Goal: Information Seeking & Learning: Learn about a topic

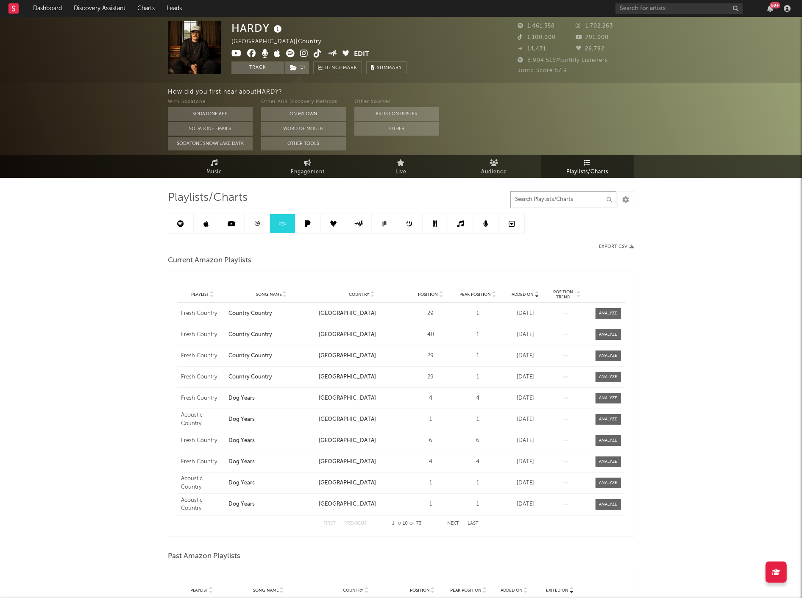
click at [554, 200] on input "text" at bounding box center [563, 199] width 106 height 17
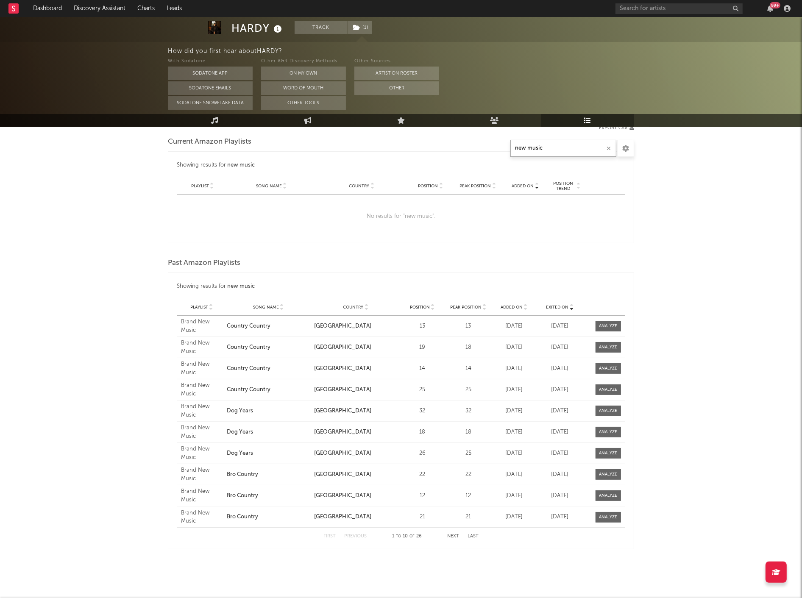
scroll to position [120, 0]
drag, startPoint x: 548, startPoint y: 147, endPoint x: 490, endPoint y: 145, distance: 58.1
click at [492, 145] on div "Playlists/Charts new music Export CSV Current Amazon Playlists Showing results …" at bounding box center [401, 308] width 466 height 477
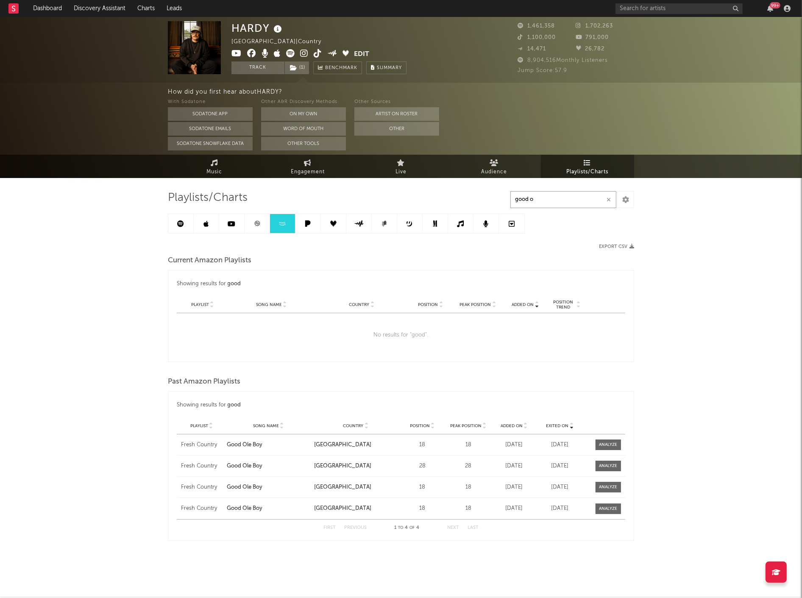
scroll to position [0, 0]
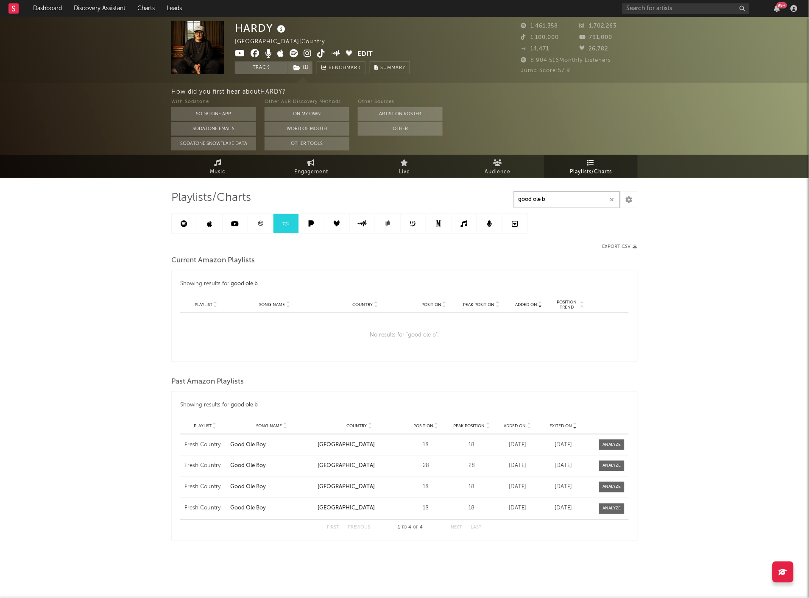
type input "good ole b"
click at [312, 219] on link at bounding box center [311, 223] width 25 height 19
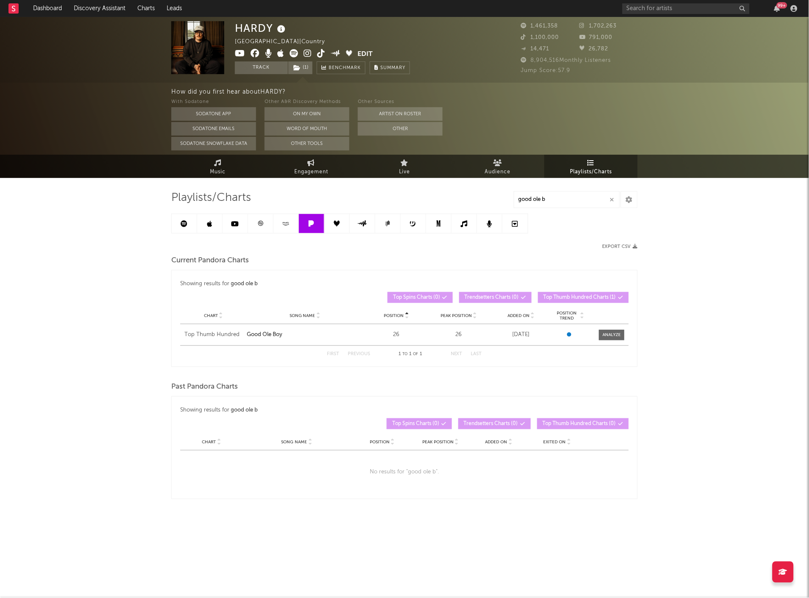
click at [275, 226] on link at bounding box center [285, 223] width 25 height 19
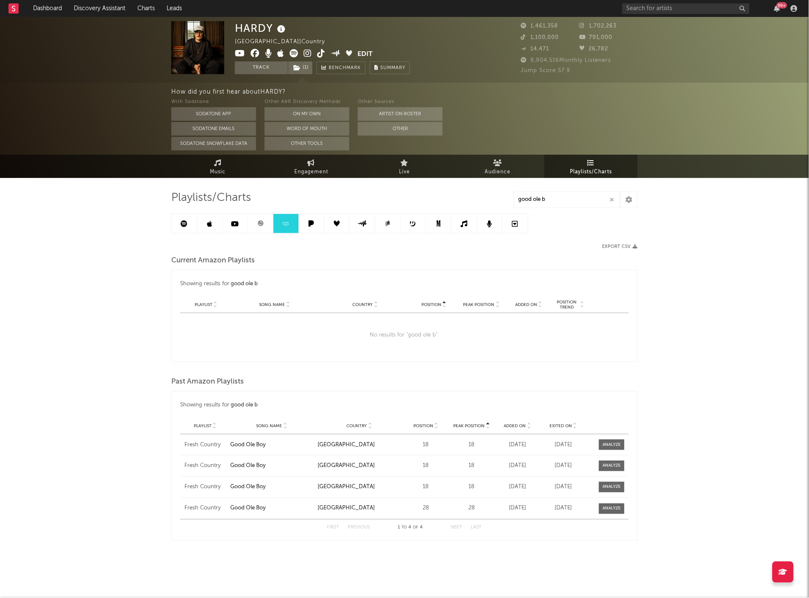
click at [256, 226] on link at bounding box center [260, 223] width 25 height 19
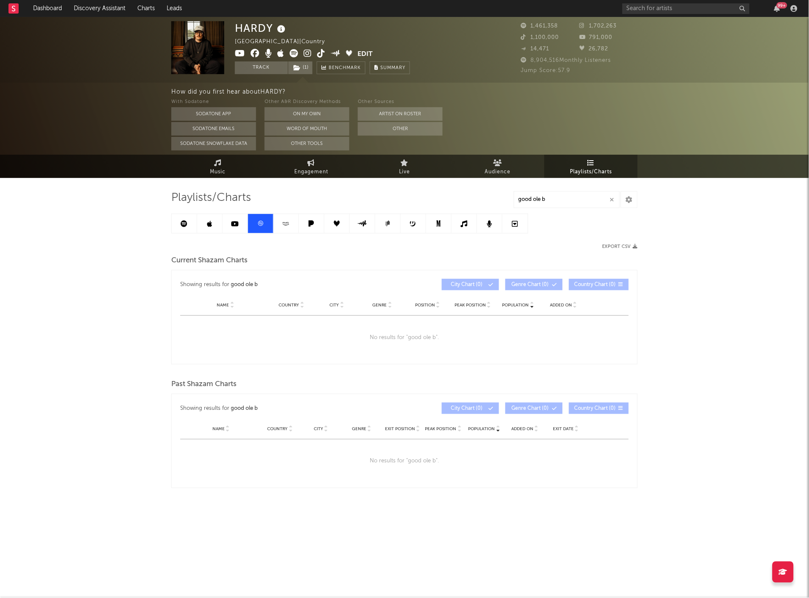
click at [236, 225] on icon at bounding box center [235, 223] width 8 height 7
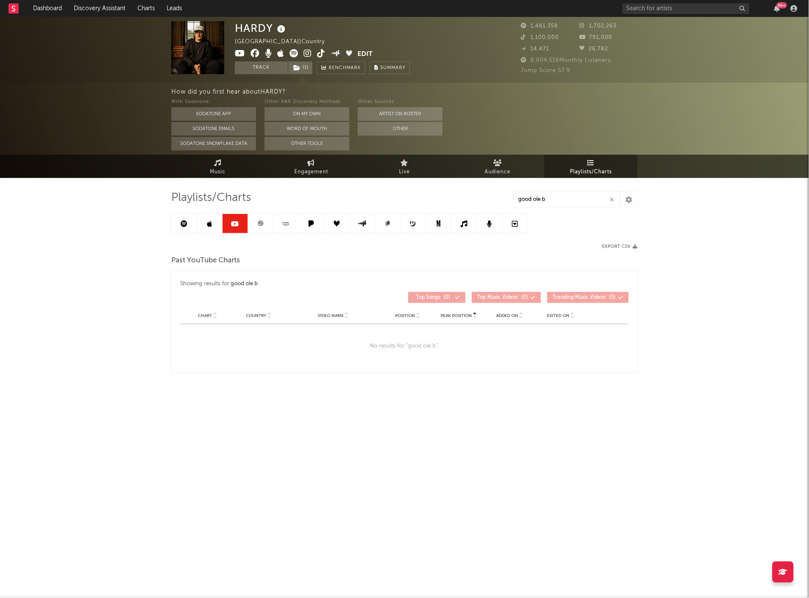
click at [213, 225] on link at bounding box center [209, 223] width 25 height 19
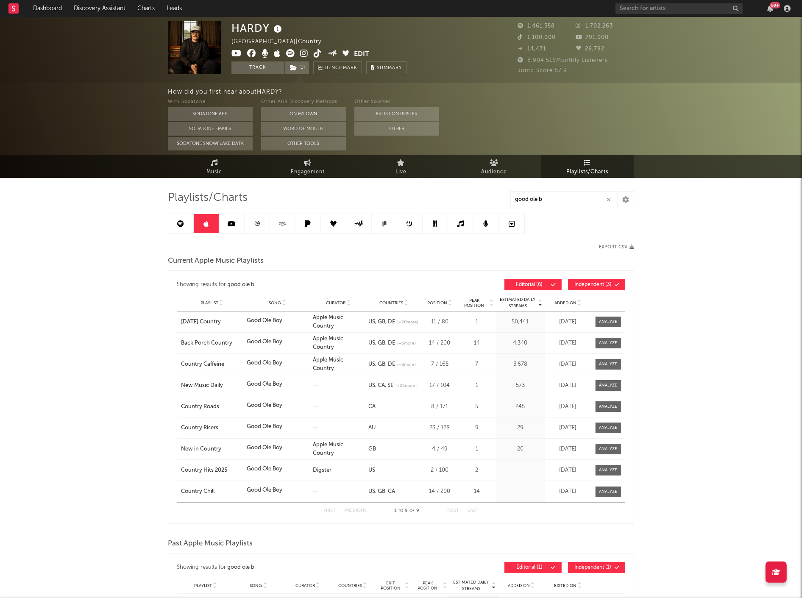
click at [182, 225] on icon at bounding box center [181, 223] width 7 height 7
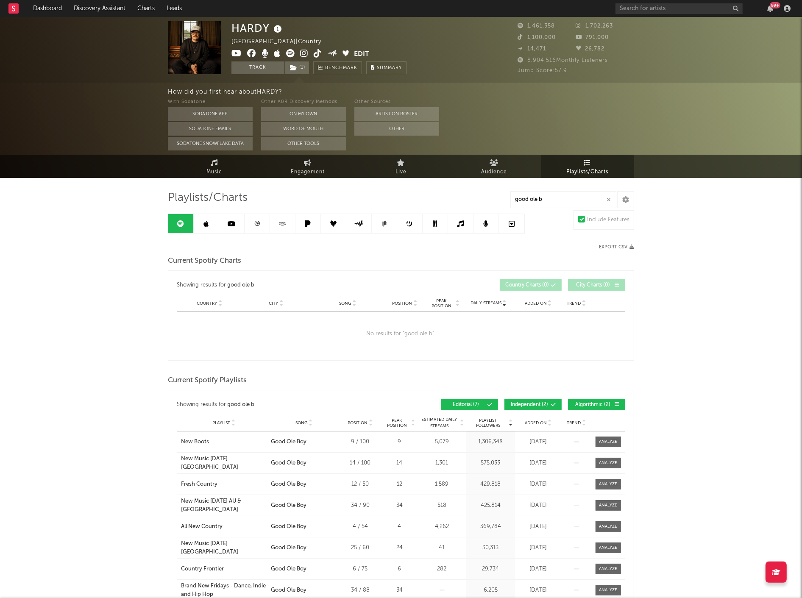
click at [206, 231] on link at bounding box center [206, 223] width 25 height 19
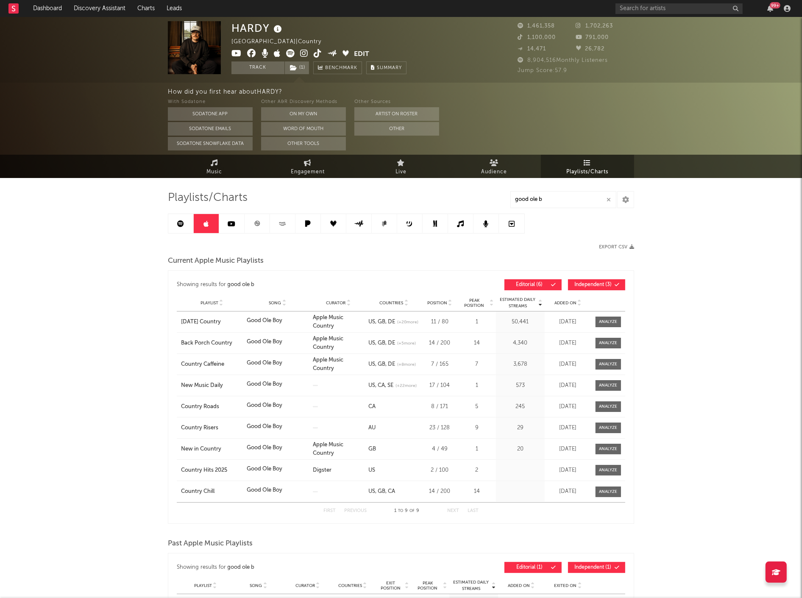
click at [278, 220] on link at bounding box center [282, 223] width 25 height 19
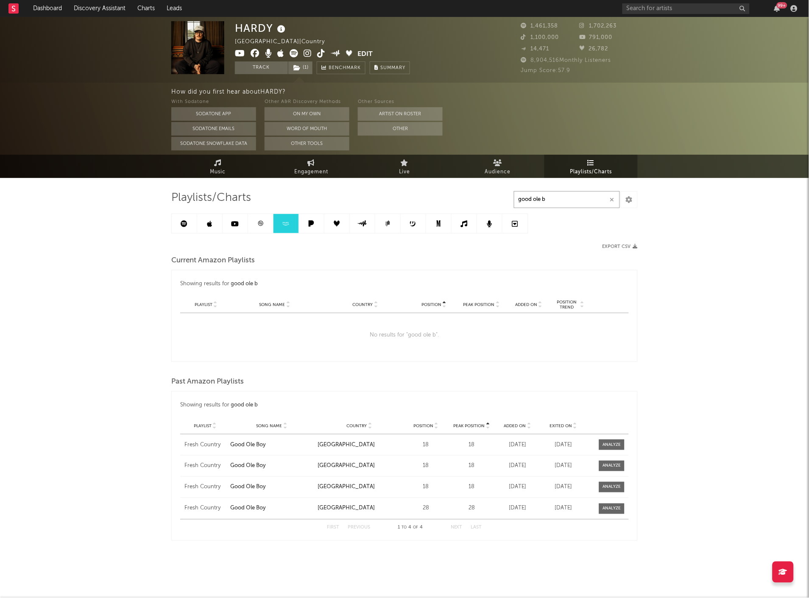
drag, startPoint x: 578, startPoint y: 208, endPoint x: 489, endPoint y: 198, distance: 89.5
click at [507, 205] on div "Playlists/Charts good ole b Export CSV Current Amazon Playlists Showing results…" at bounding box center [404, 366] width 466 height 350
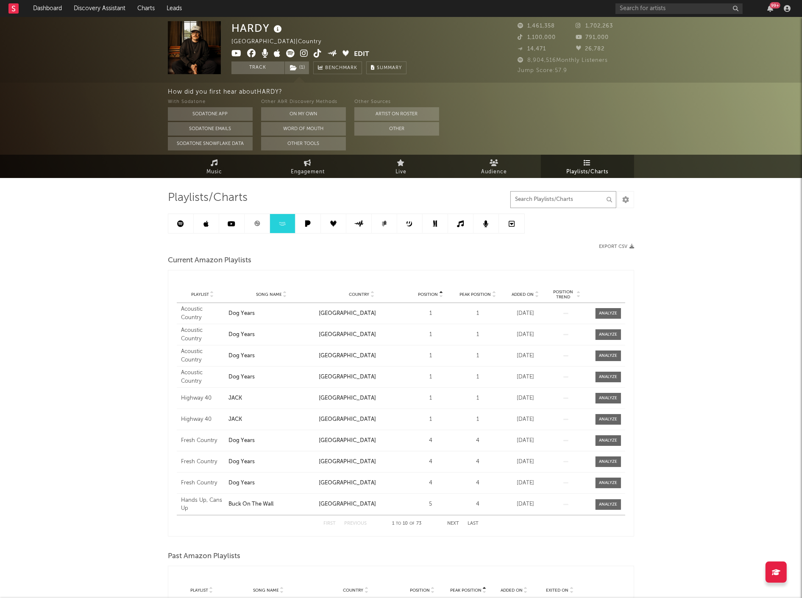
click at [542, 204] on input "text" at bounding box center [563, 199] width 106 height 17
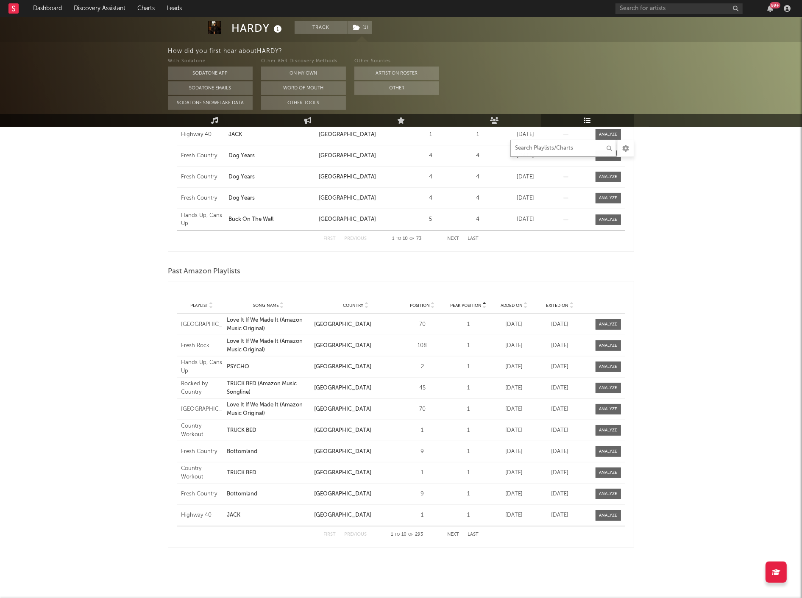
scroll to position [49, 0]
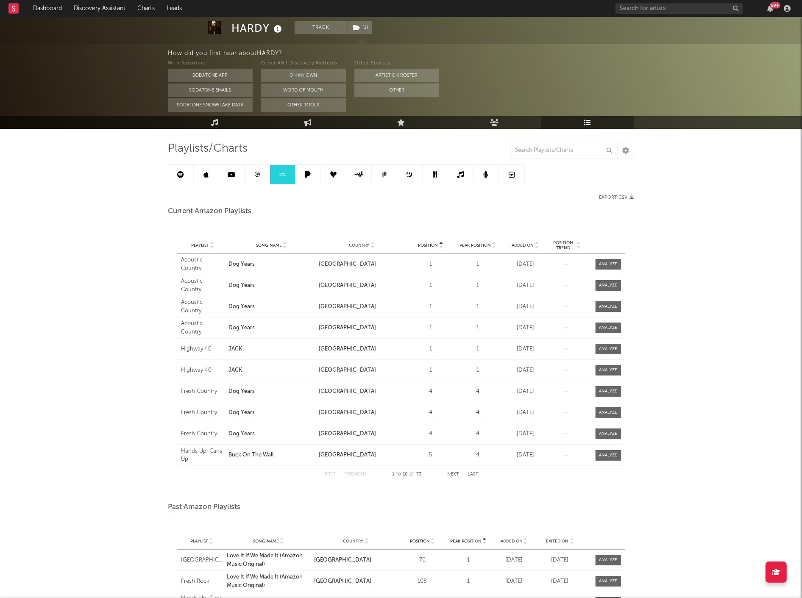
click at [527, 238] on div "Playlist Song Name Country Position Peak Position Added On Exited On Position T…" at bounding box center [401, 245] width 448 height 17
click at [524, 245] on span "Added On" at bounding box center [523, 245] width 22 height 5
click at [523, 246] on span "Added On" at bounding box center [523, 245] width 22 height 5
click at [451, 473] on button "Next" at bounding box center [453, 474] width 12 height 5
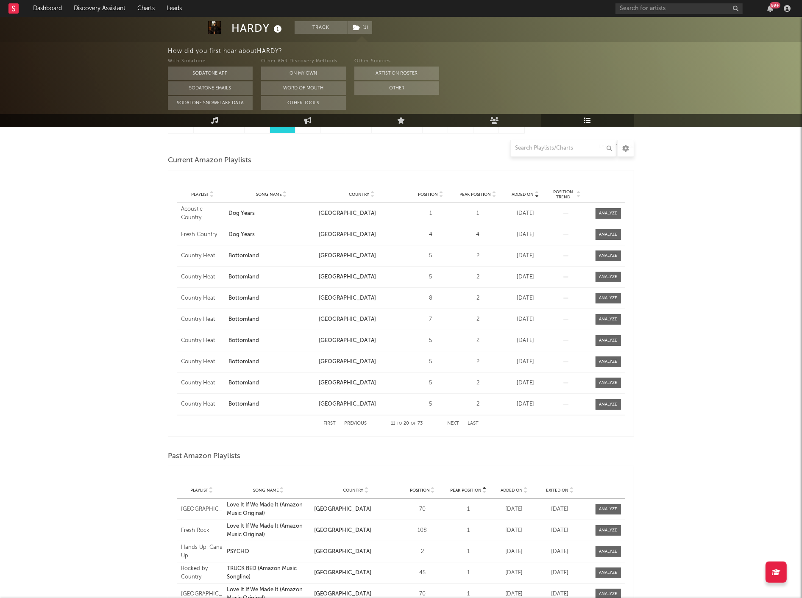
scroll to position [191, 0]
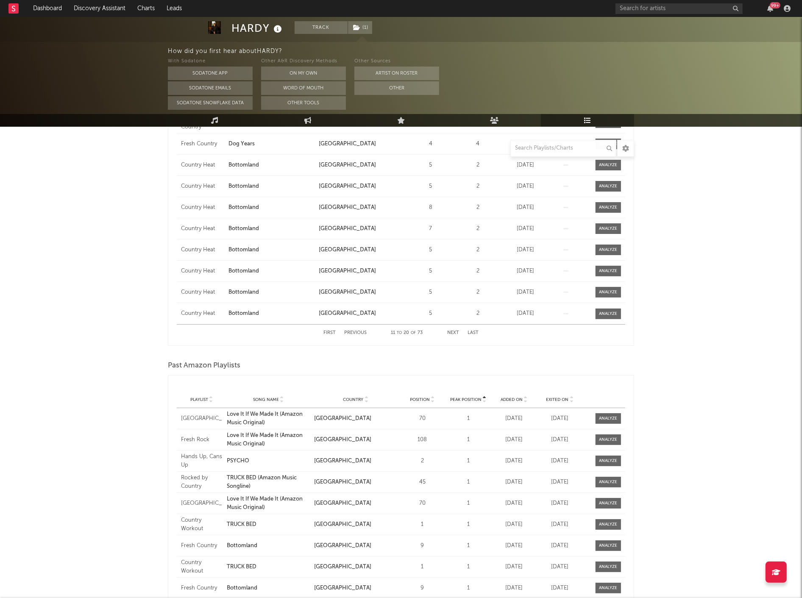
click at [556, 395] on div "Playlist Song Name Country Position Peak Position Added On Exited On Position T…" at bounding box center [401, 399] width 448 height 17
click at [555, 400] on span "Exited On" at bounding box center [557, 399] width 22 height 5
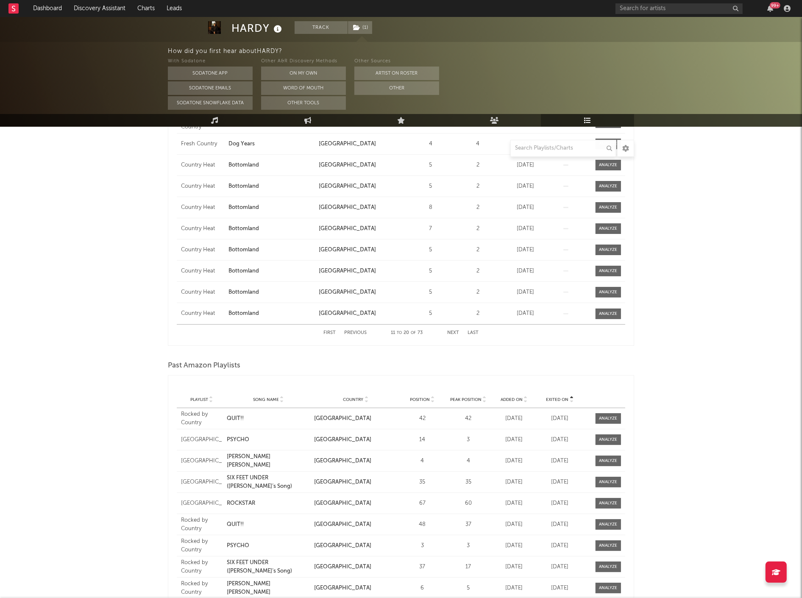
click at [555, 400] on span "Exited On" at bounding box center [557, 399] width 22 height 5
click at [204, 480] on div "Brand New Music" at bounding box center [202, 482] width 42 height 17
